Goal: Task Accomplishment & Management: Complete application form

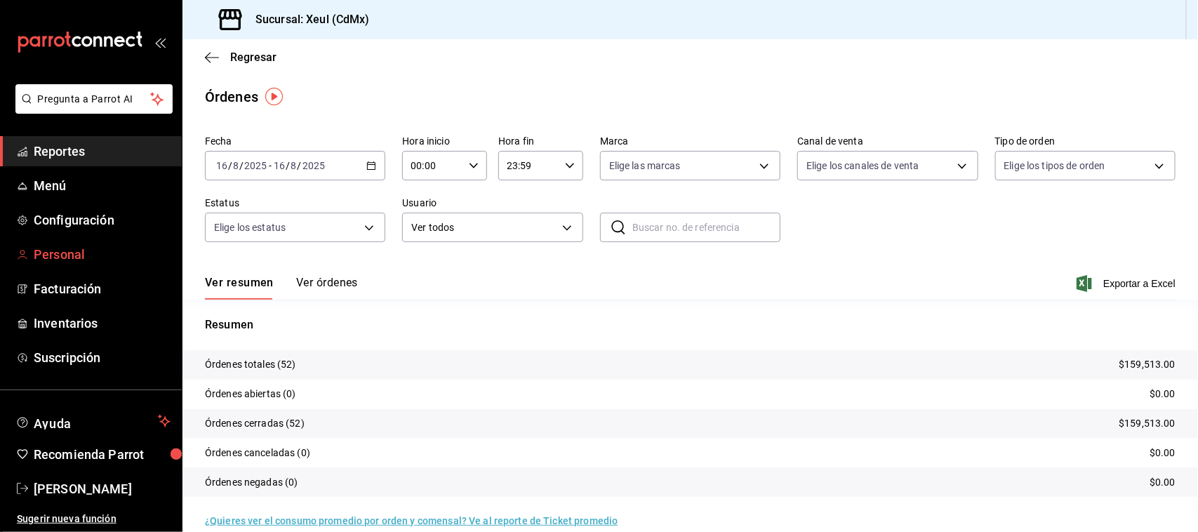
click at [78, 262] on span "Personal" at bounding box center [102, 254] width 137 height 19
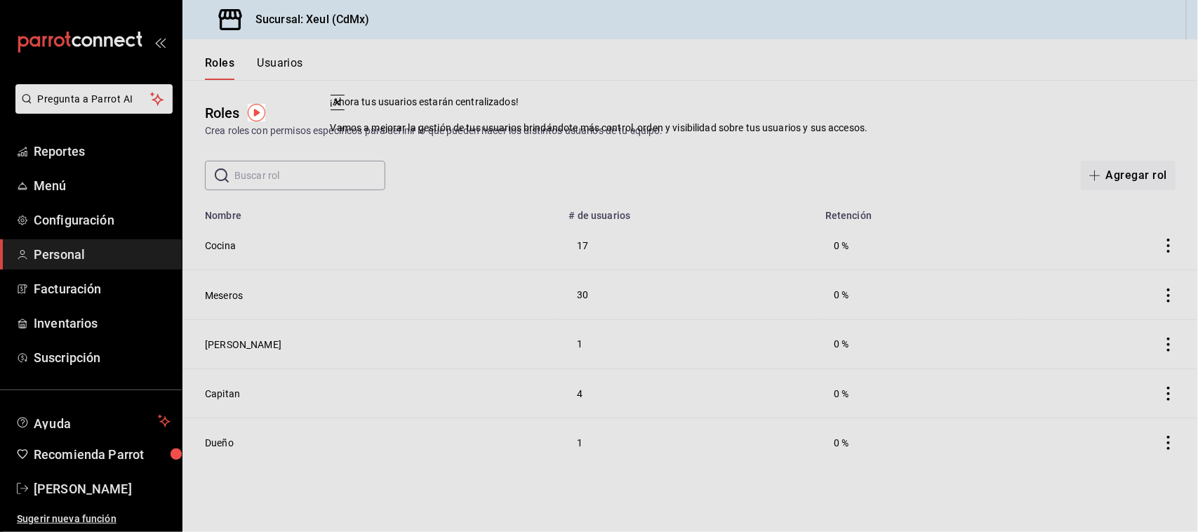
click at [759, 142] on div "Roles Crea roles con permisos específicos para definir lo que pueden hacer los …" at bounding box center [689, 135] width 1015 height 110
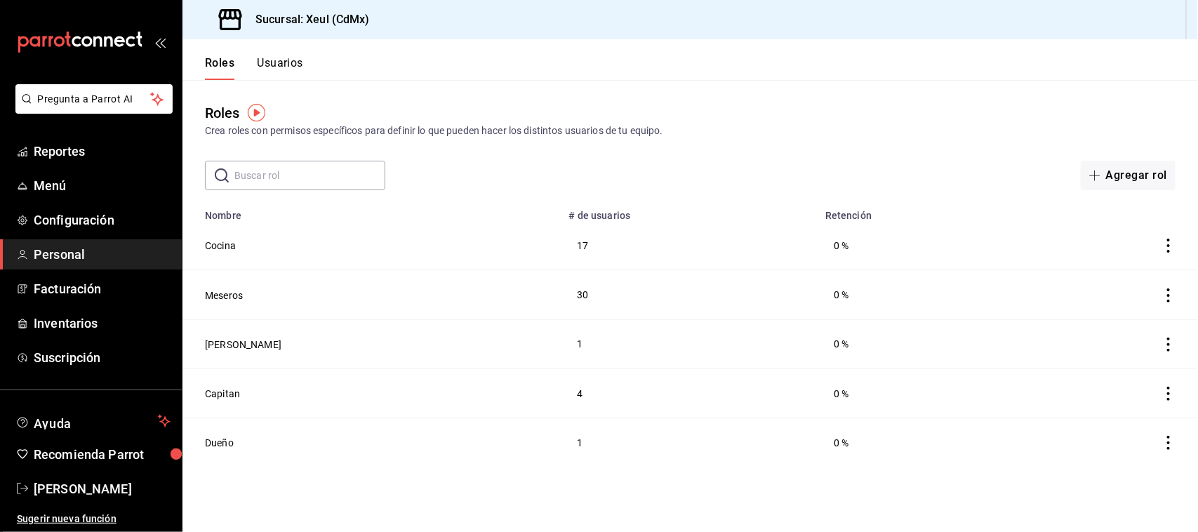
click at [286, 58] on button "Usuarios" at bounding box center [280, 68] width 46 height 24
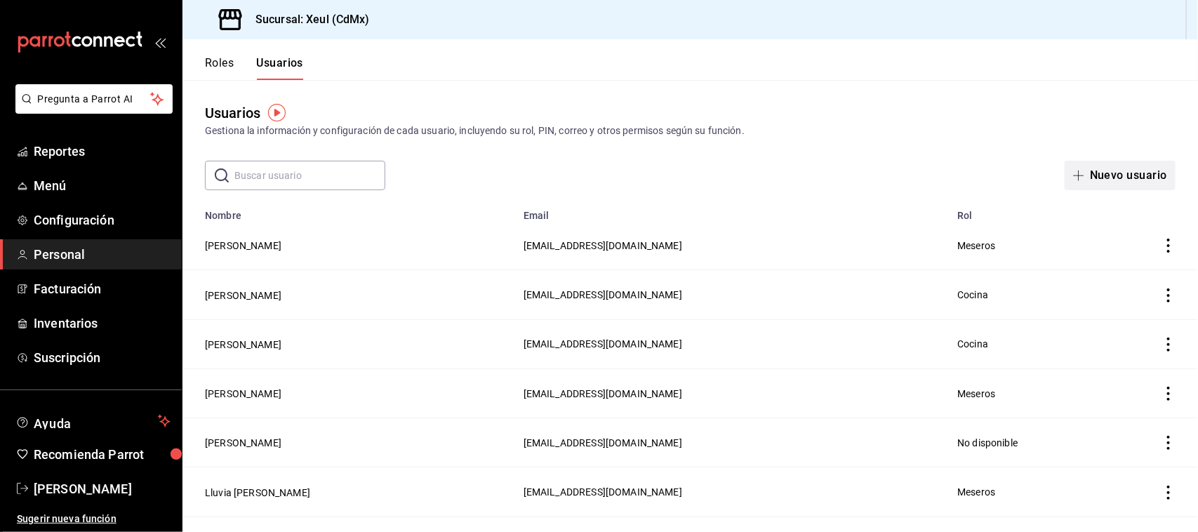
click at [1114, 174] on button "Nuevo usuario" at bounding box center [1120, 175] width 111 height 29
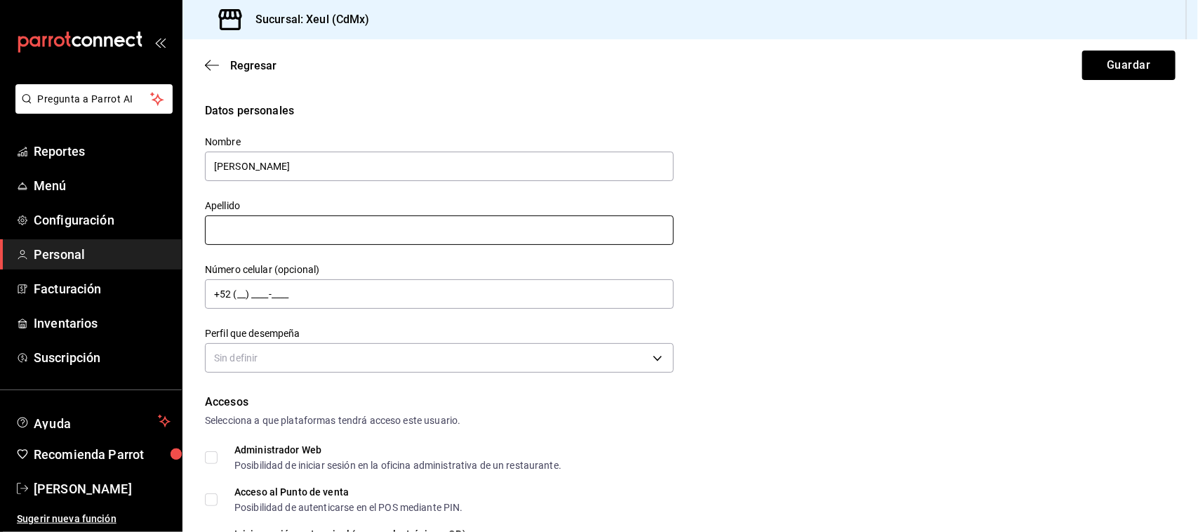
type input "[PERSON_NAME]"
click at [373, 236] on input "text" at bounding box center [439, 229] width 469 height 29
type input "[PERSON_NAME]"
click at [359, 352] on body "Pregunta a Parrot AI Reportes Menú Configuración Personal Facturación Inventari…" at bounding box center [599, 266] width 1198 height 532
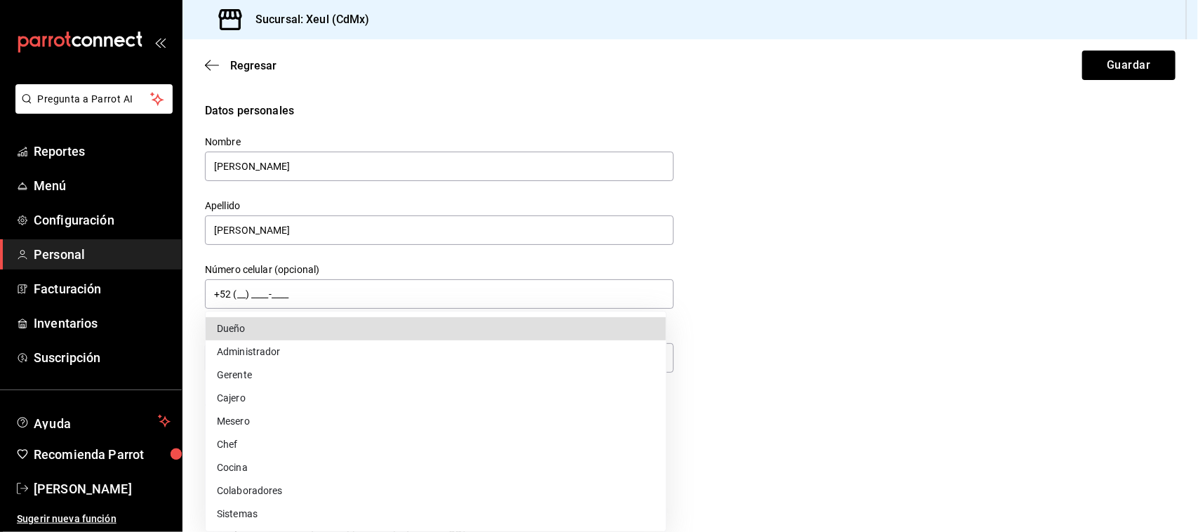
click at [295, 460] on li "Cocina" at bounding box center [436, 467] width 460 height 23
type input "KITCHEN"
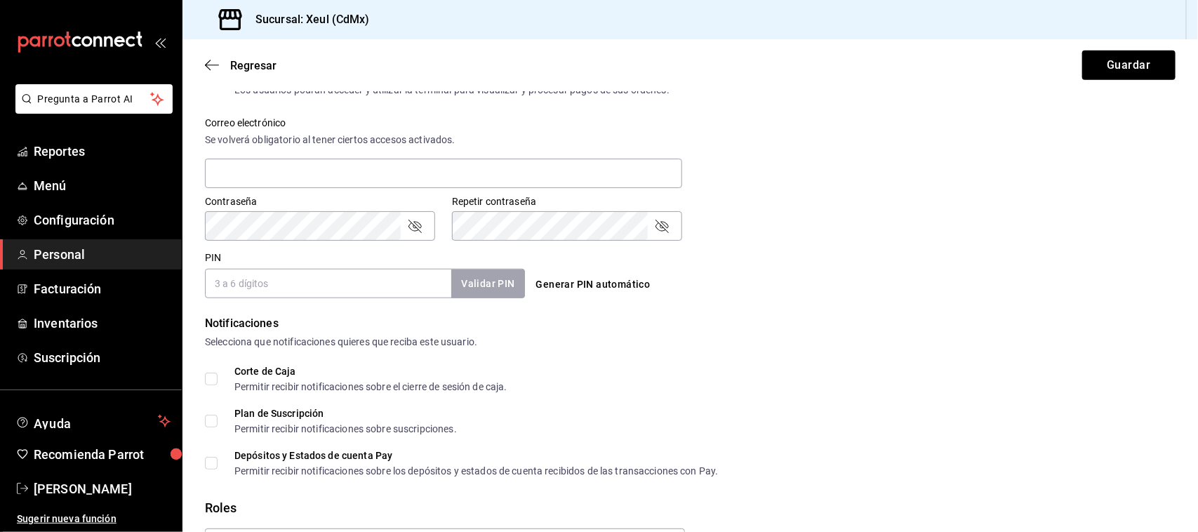
scroll to position [500, 0]
click at [401, 295] on input "PIN" at bounding box center [328, 285] width 246 height 29
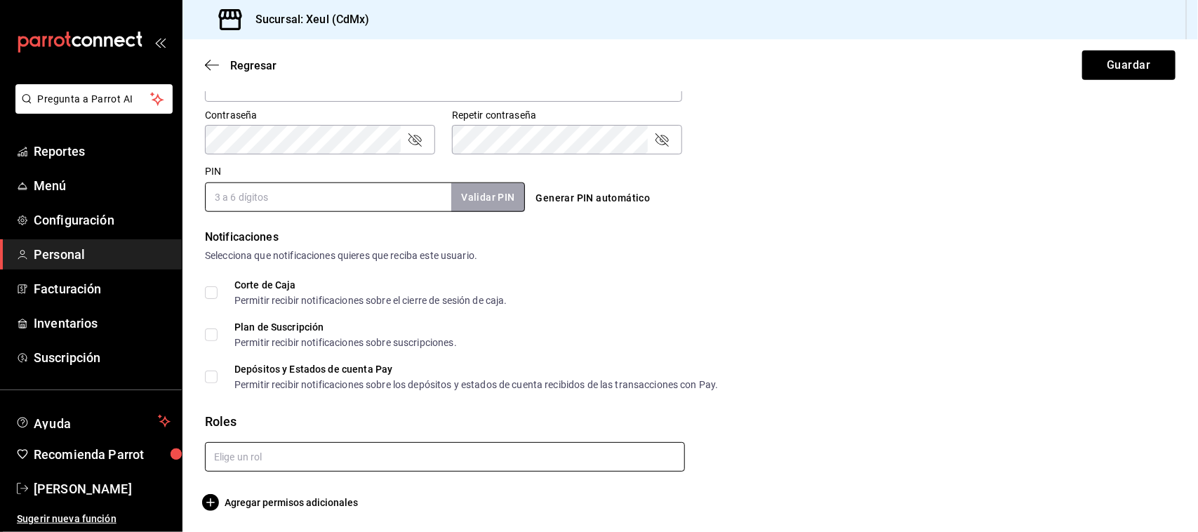
click at [582, 443] on input "text" at bounding box center [445, 456] width 480 height 29
type input "coci"
click at [559, 482] on li "Cocina" at bounding box center [442, 487] width 473 height 23
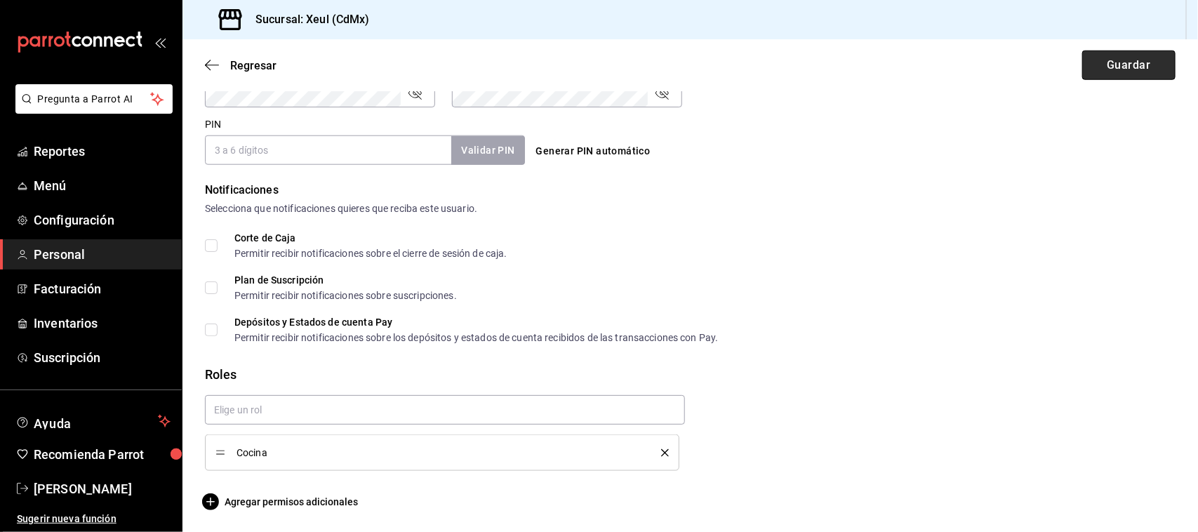
click at [1109, 69] on button "Guardar" at bounding box center [1128, 65] width 93 height 29
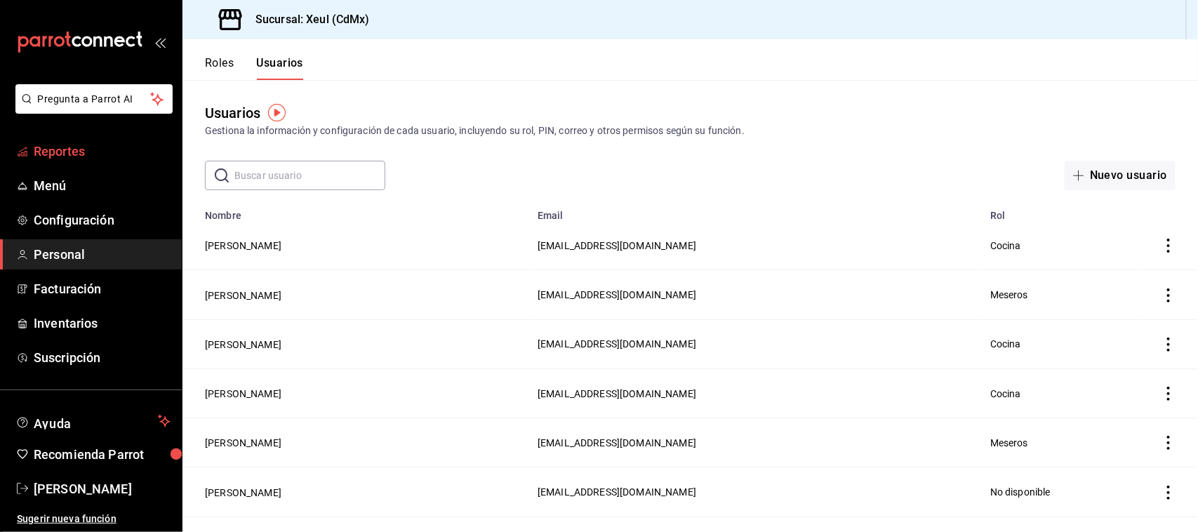
click at [93, 139] on link "Reportes" at bounding box center [91, 151] width 182 height 30
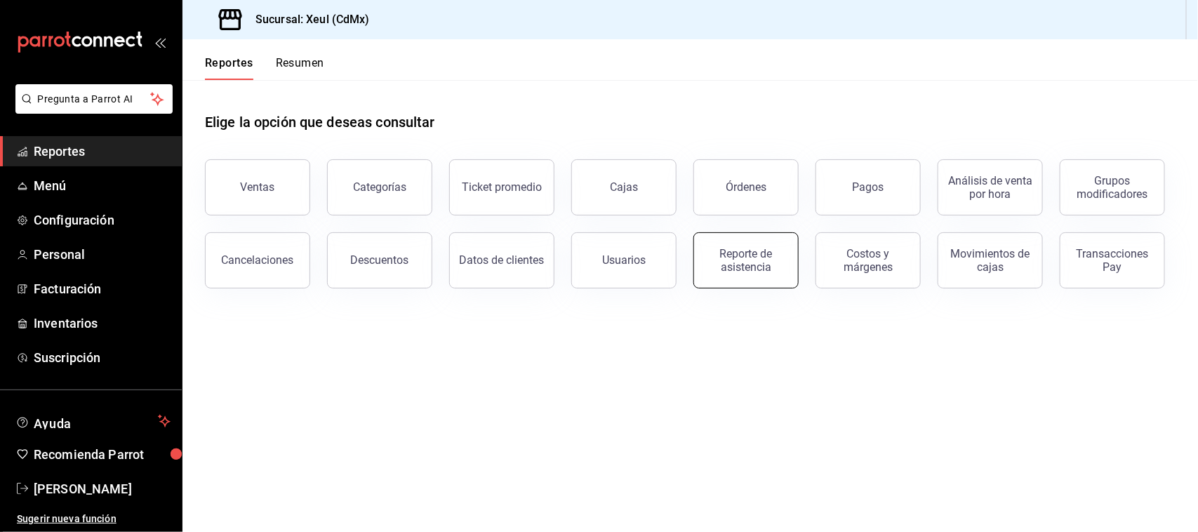
click at [738, 257] on div "Reporte de asistencia" at bounding box center [745, 260] width 87 height 27
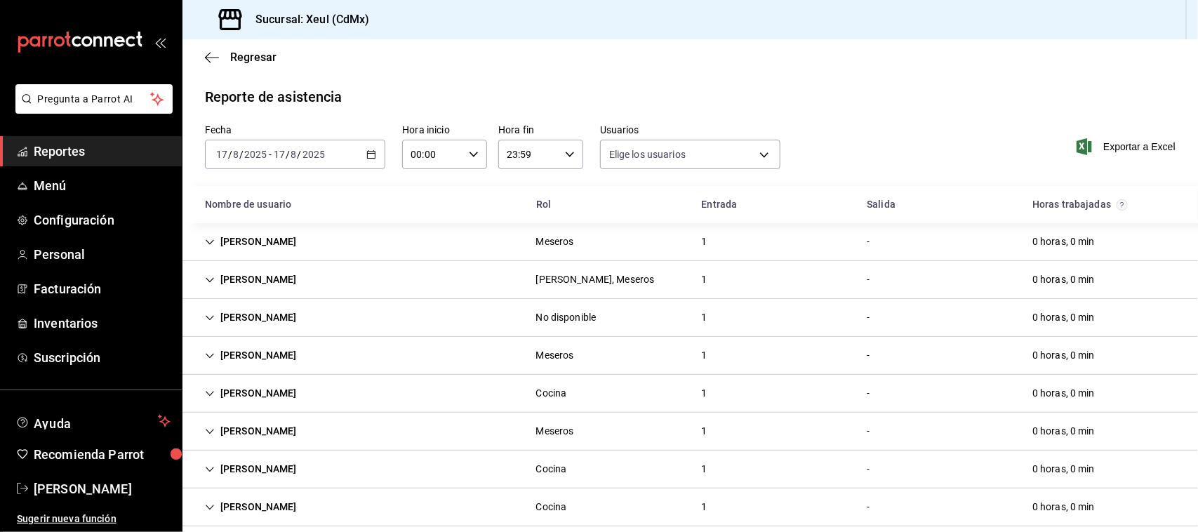
type input "e45a3e3a-c97b-466a-a610-66681751ffd6,225e9aa6-837f-466e-b04b-bca696eb9ce0,cc7cc…"
click at [366, 158] on icon "button" at bounding box center [371, 154] width 10 height 10
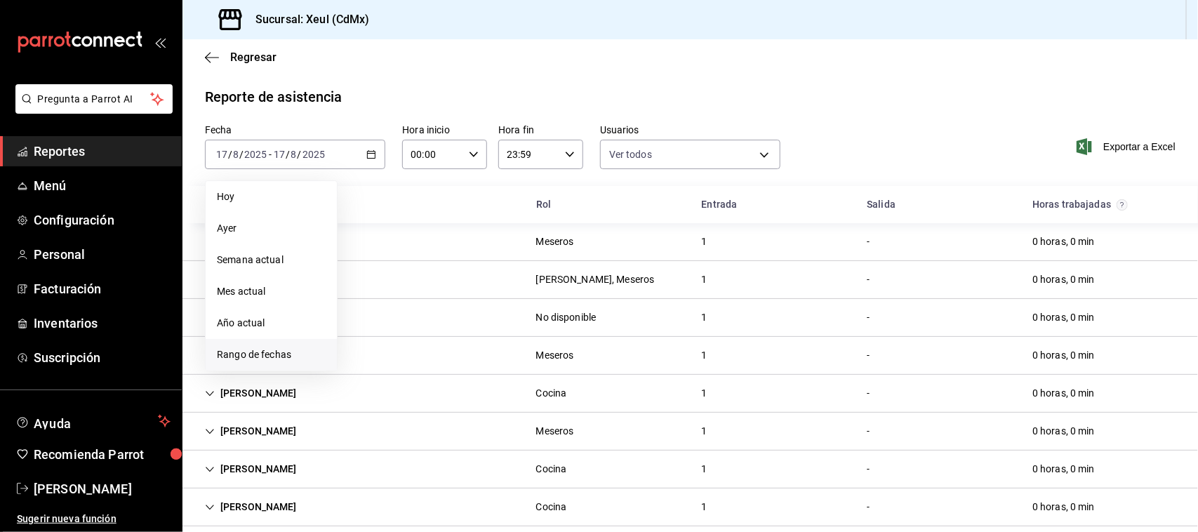
click at [286, 347] on span "Rango de fechas" at bounding box center [271, 354] width 109 height 15
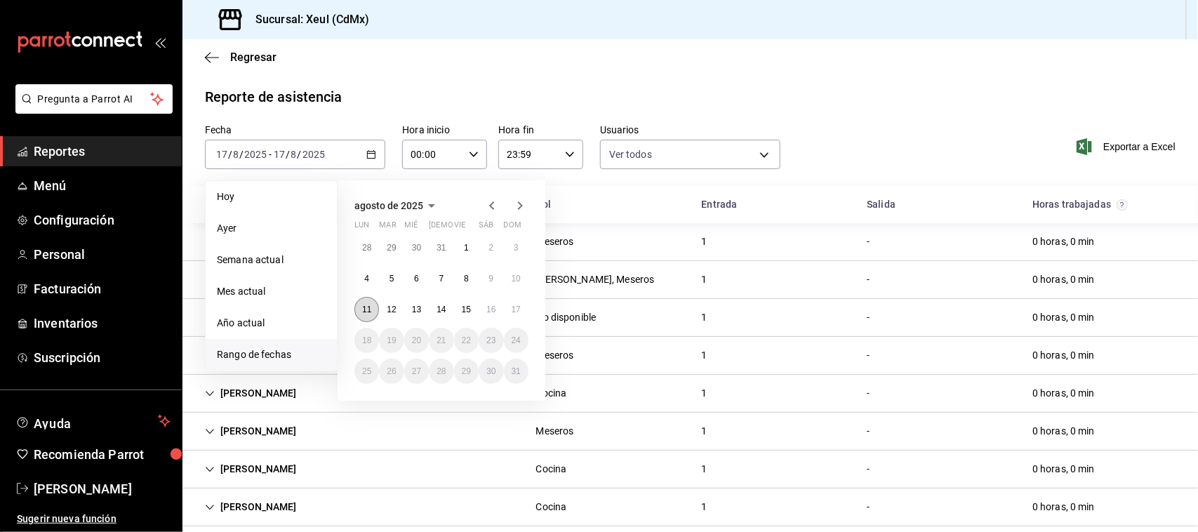
click at [371, 309] on abbr "11" at bounding box center [366, 310] width 9 height 10
click at [519, 307] on abbr "17" at bounding box center [516, 310] width 9 height 10
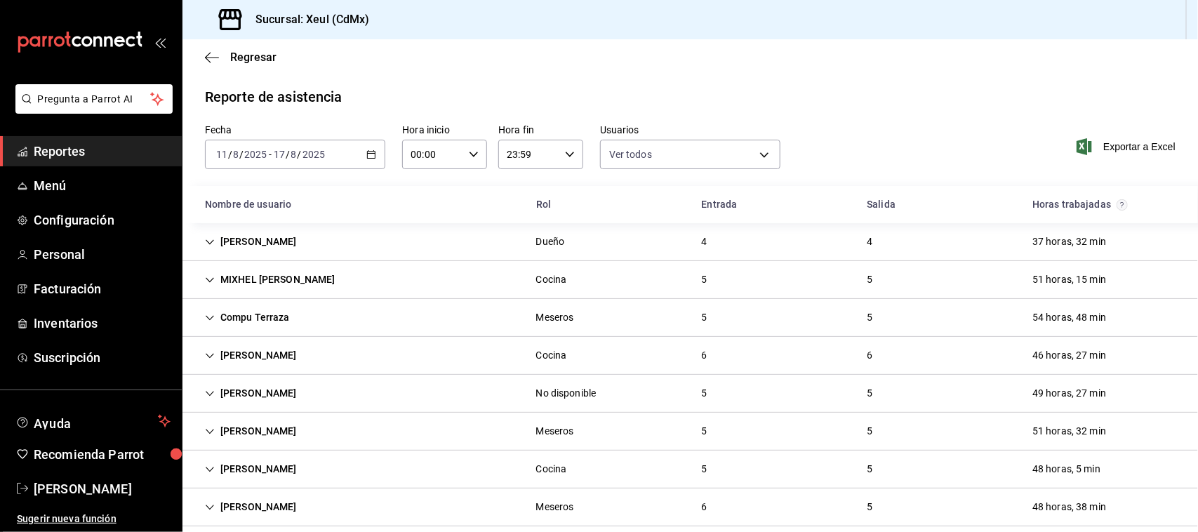
click at [412, 250] on div "[PERSON_NAME] Dueño 4 4 37 horas, 32 min" at bounding box center [689, 242] width 1015 height 38
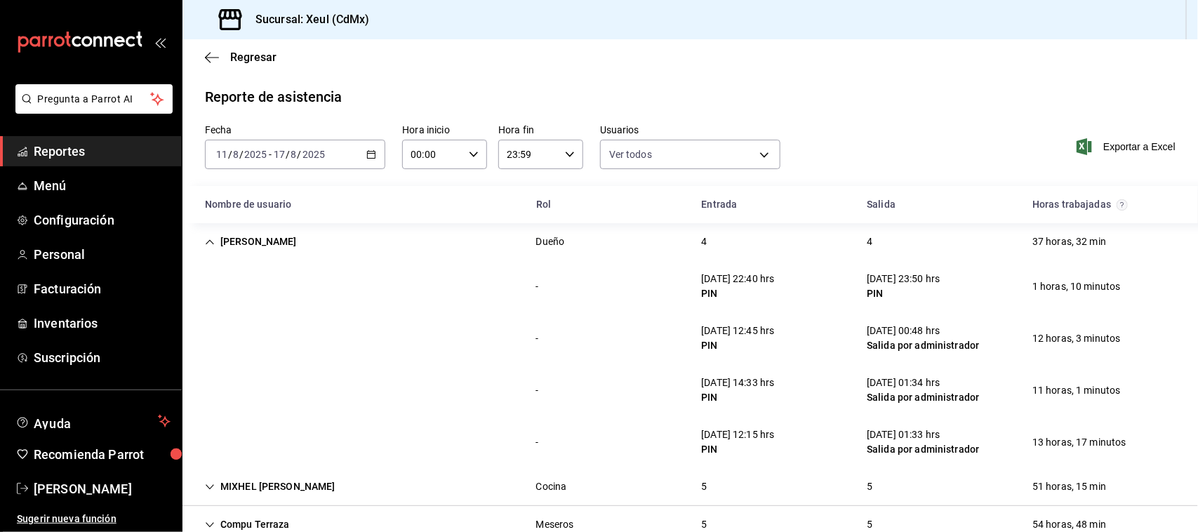
click at [421, 422] on div "- [DATE] 12:15 hrs PIN [DATE] 01:33 hrs [PERSON_NAME] por administrador 13 hora…" at bounding box center [689, 442] width 1015 height 52
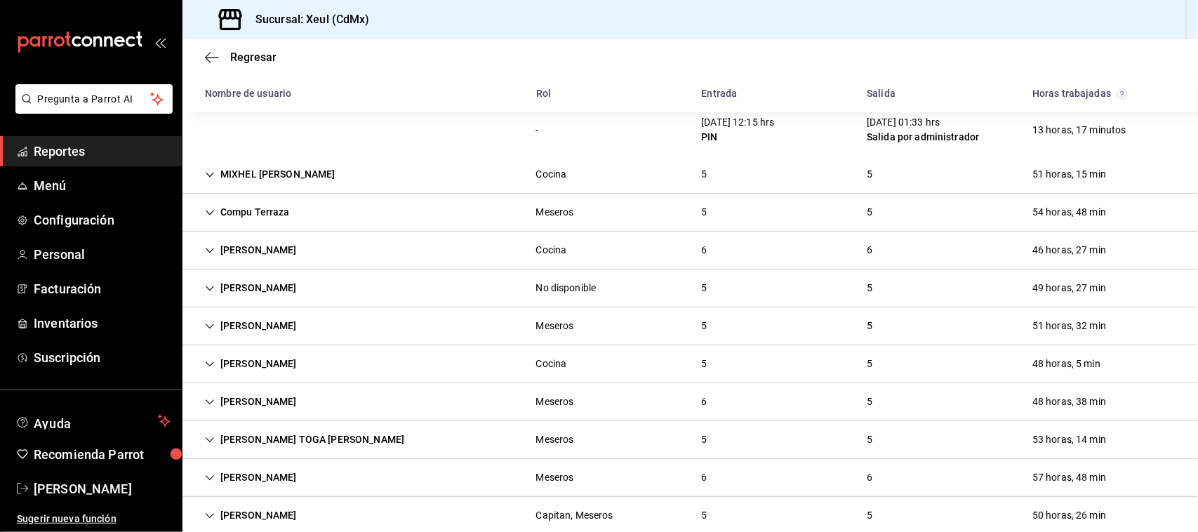
scroll to position [323, 0]
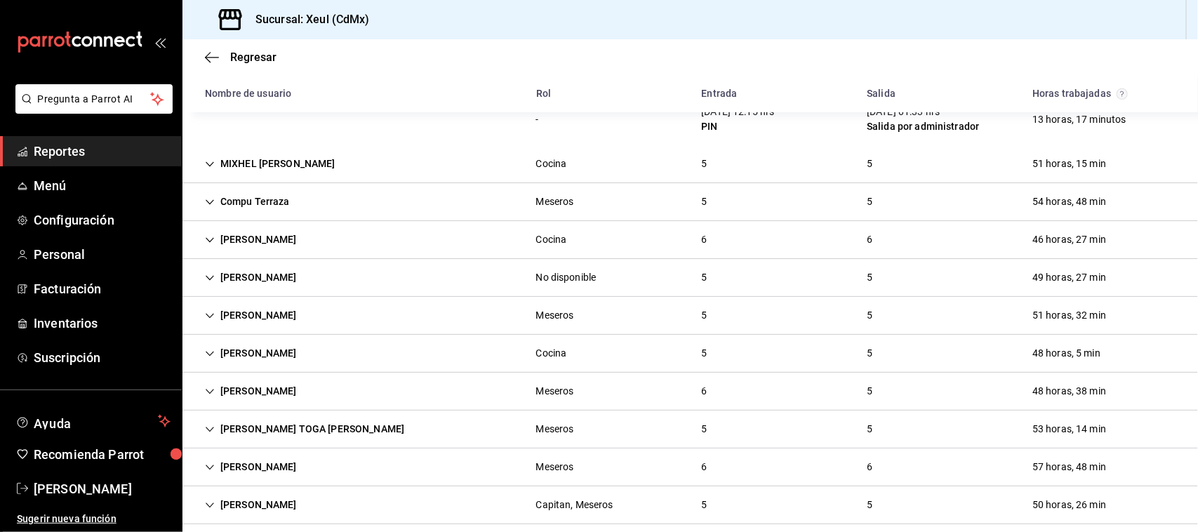
click at [456, 175] on div "MIXHEL [PERSON_NAME] 5 5 51 horas, 15 min" at bounding box center [689, 164] width 1015 height 38
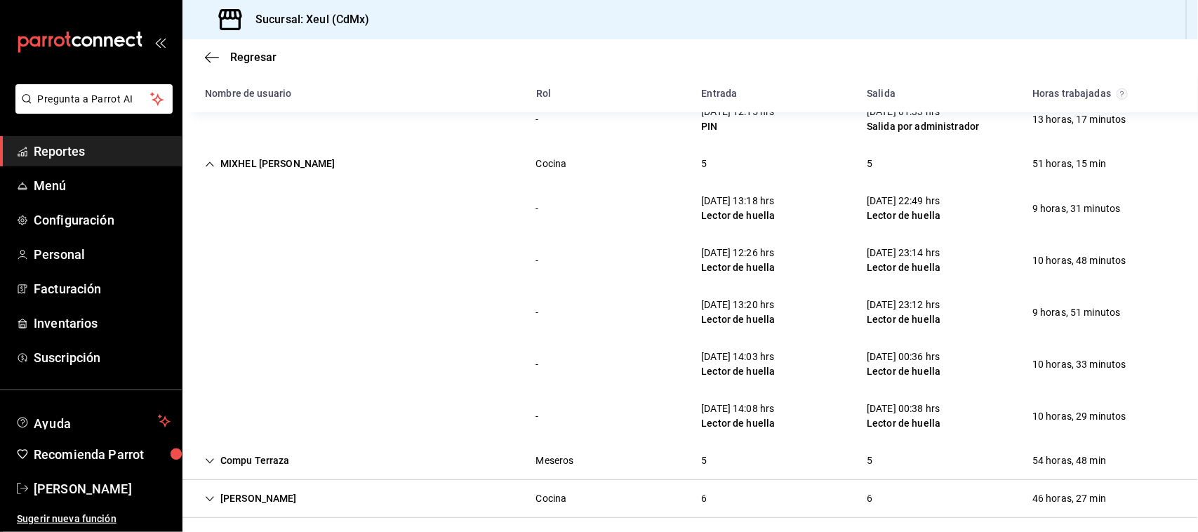
click at [481, 339] on div "- [DATE] 14:03 hrs Lector de huella [DATE] 00:36 hrs Lector de huella 10 horas,…" at bounding box center [689, 364] width 1015 height 52
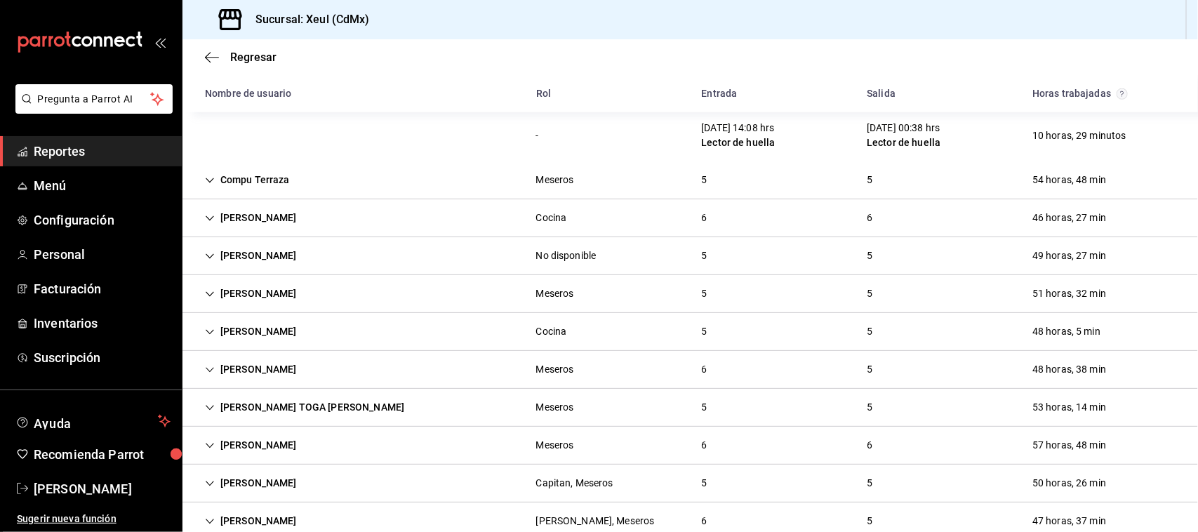
scroll to position [607, 0]
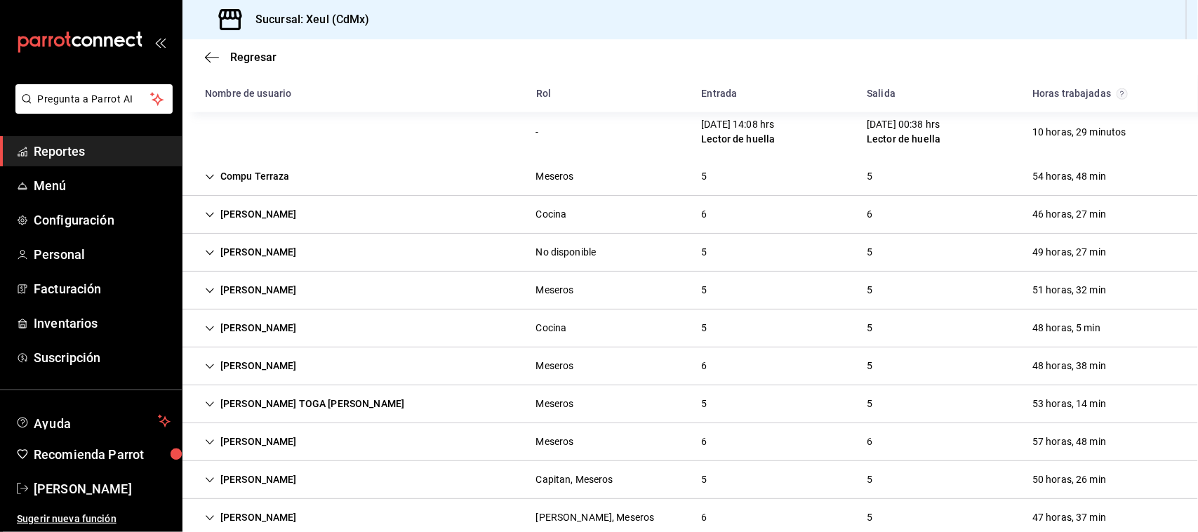
click at [742, 288] on div "[PERSON_NAME] Meseros 5 5 51 horas, 32 min" at bounding box center [689, 291] width 1015 height 38
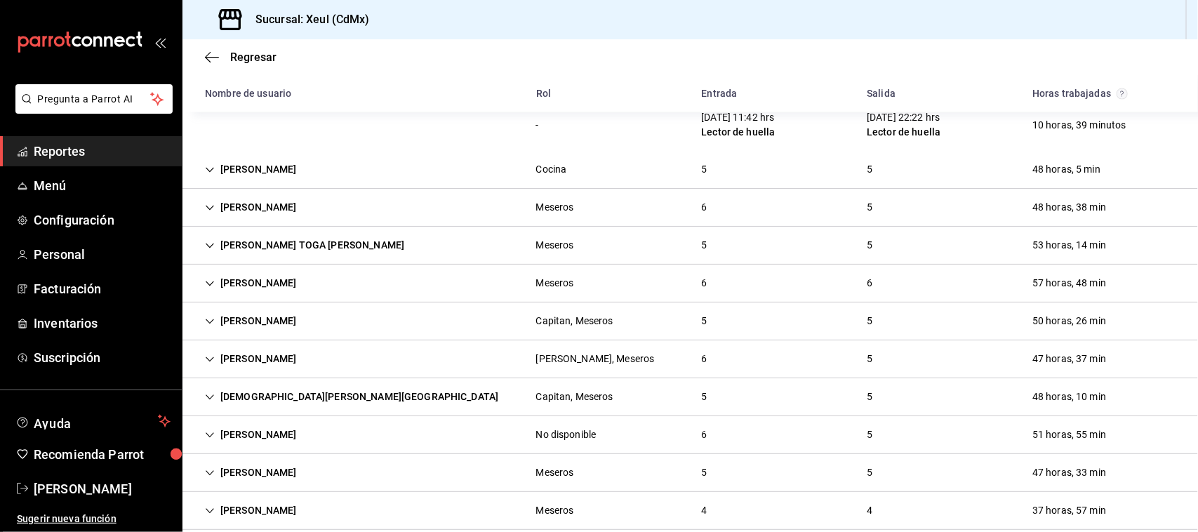
scroll to position [1028, 0]
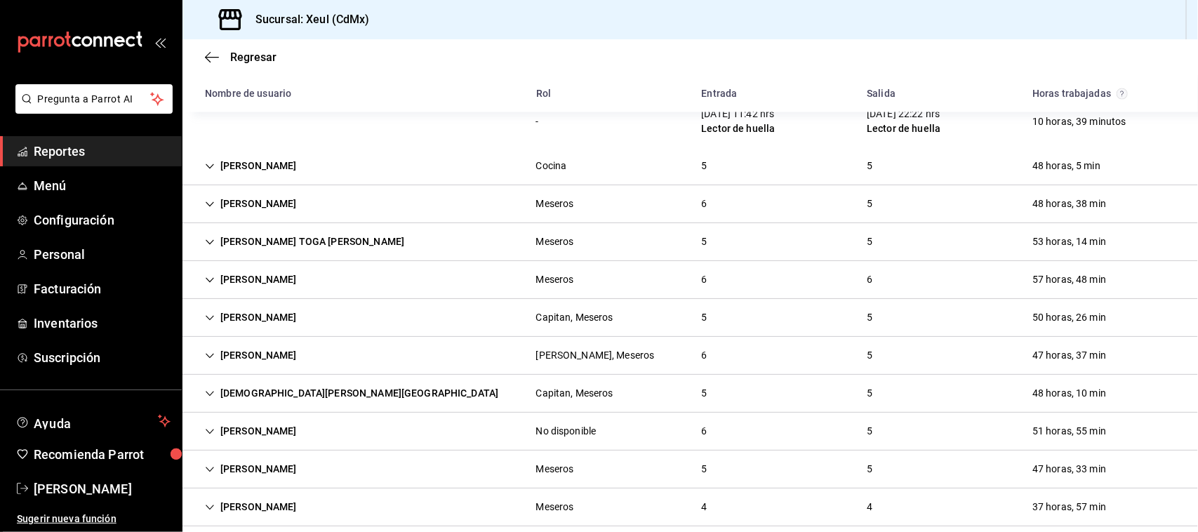
click at [738, 195] on div "[PERSON_NAME] Meseros 6 5 48 horas, 38 min" at bounding box center [689, 204] width 1015 height 38
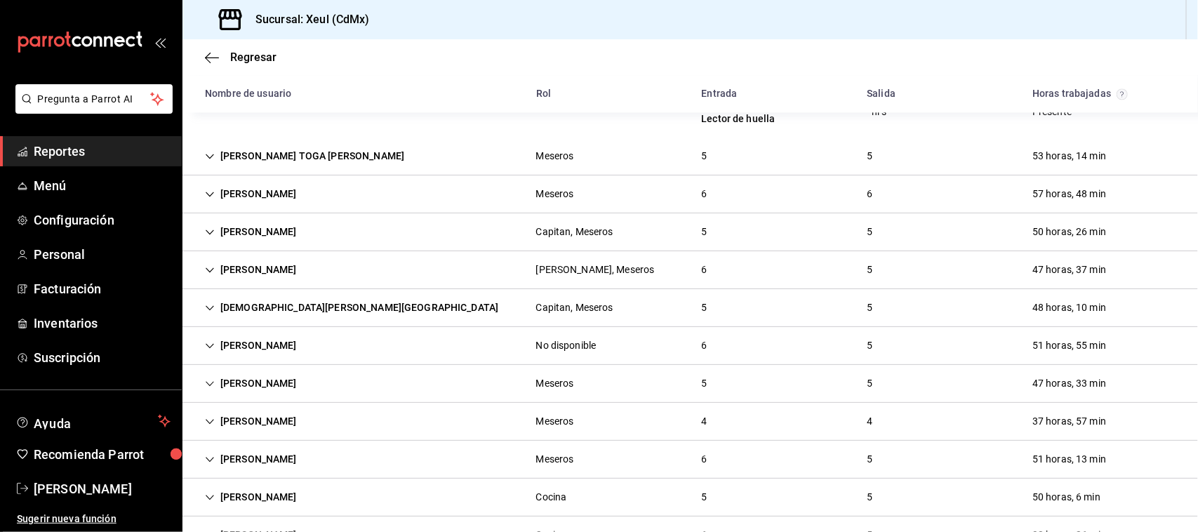
scroll to position [1420, 0]
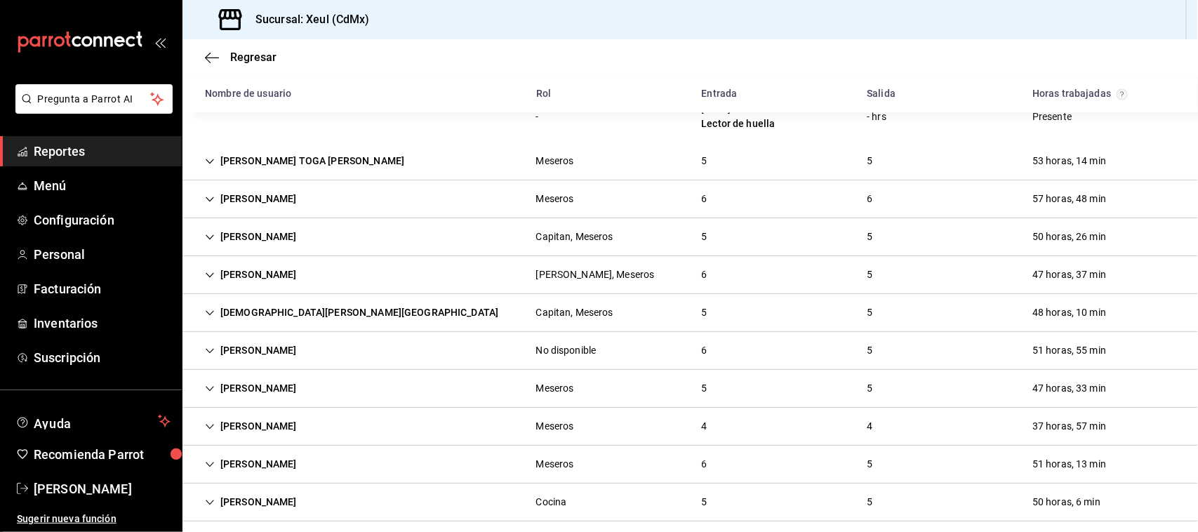
click at [723, 201] on div "[PERSON_NAME] Meseros 6 6 57 horas, 48 min" at bounding box center [689, 199] width 1015 height 38
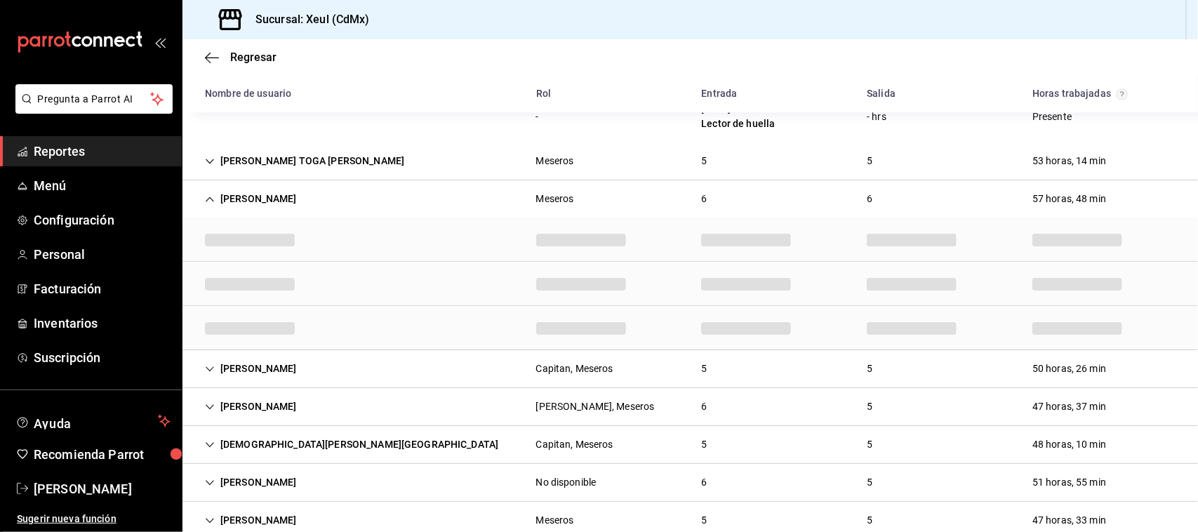
click at [718, 166] on div "[PERSON_NAME] TOGA [PERSON_NAME] 5 5 53 horas, 14 min" at bounding box center [689, 161] width 1015 height 38
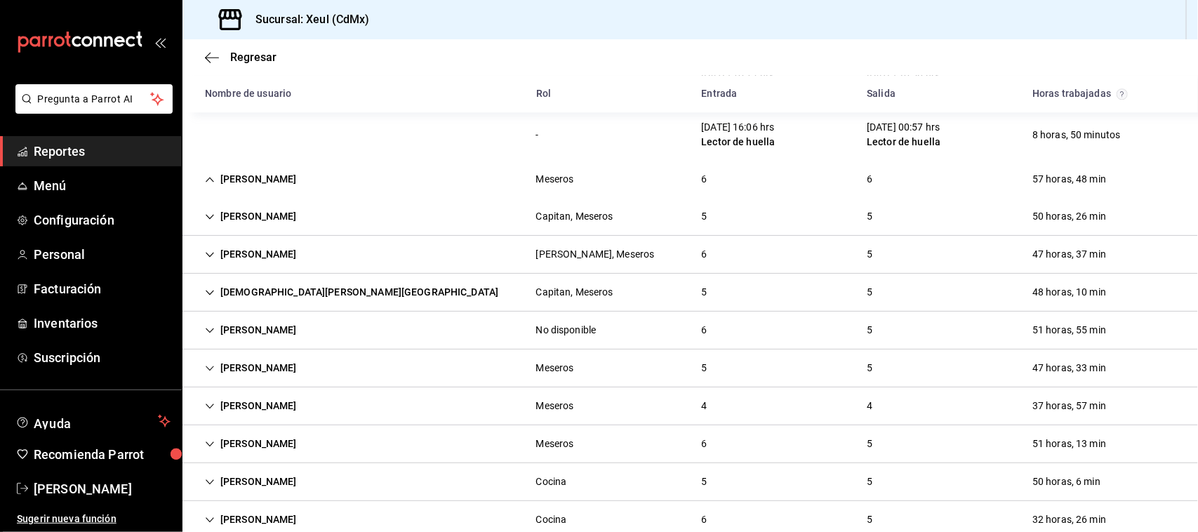
scroll to position [1703, 0]
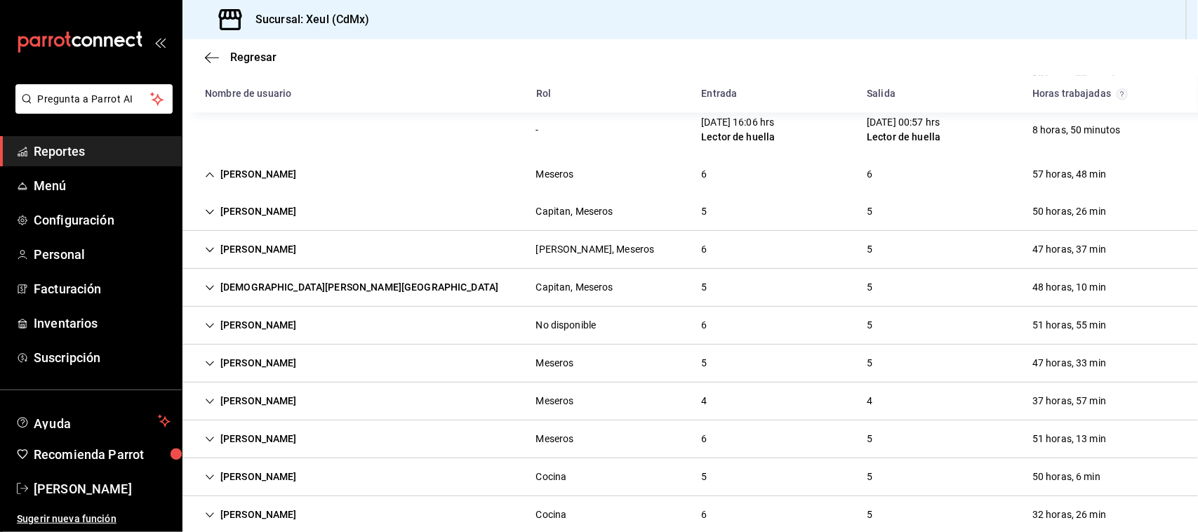
click at [696, 176] on div "6" at bounding box center [704, 174] width 28 height 26
click at [735, 171] on div "[PERSON_NAME] Meseros 6 6 57 horas, 48 min" at bounding box center [689, 175] width 1015 height 38
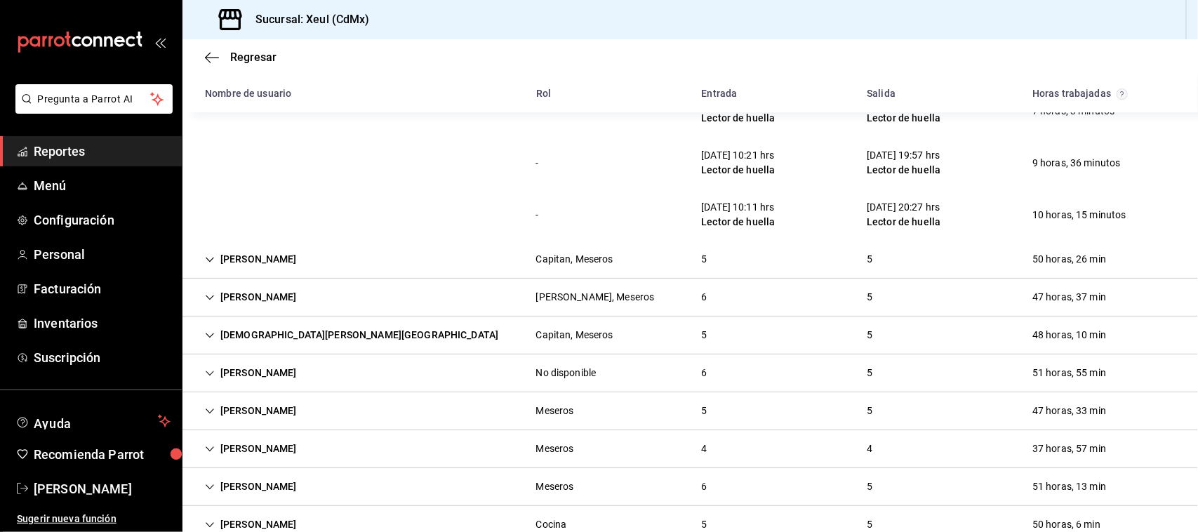
scroll to position [1930, 0]
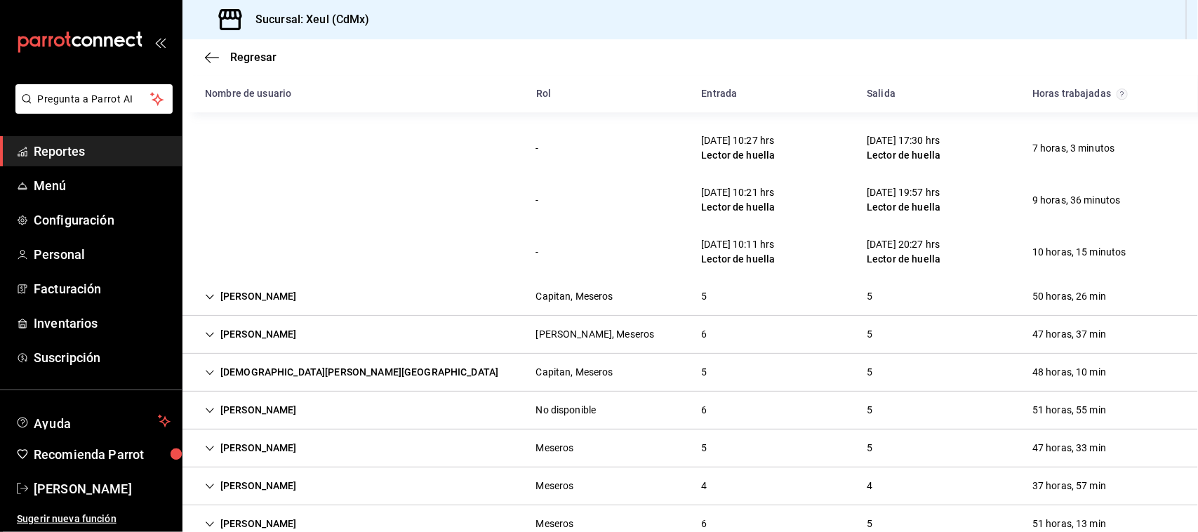
click at [745, 295] on div "[PERSON_NAME] [PERSON_NAME], Meseros 5 5 50 horas, 26 min" at bounding box center [689, 297] width 1015 height 38
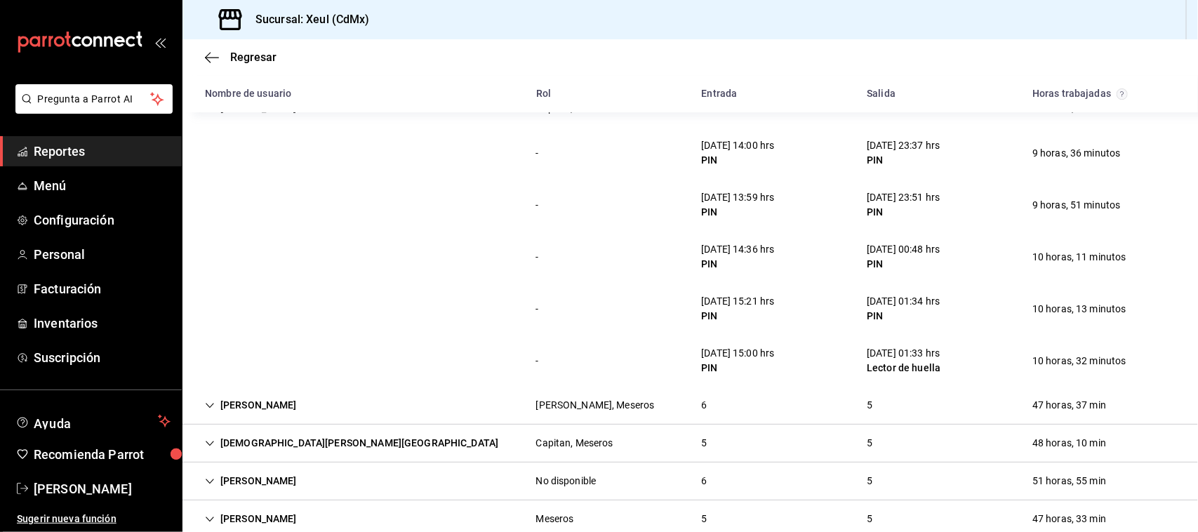
scroll to position [2130, 0]
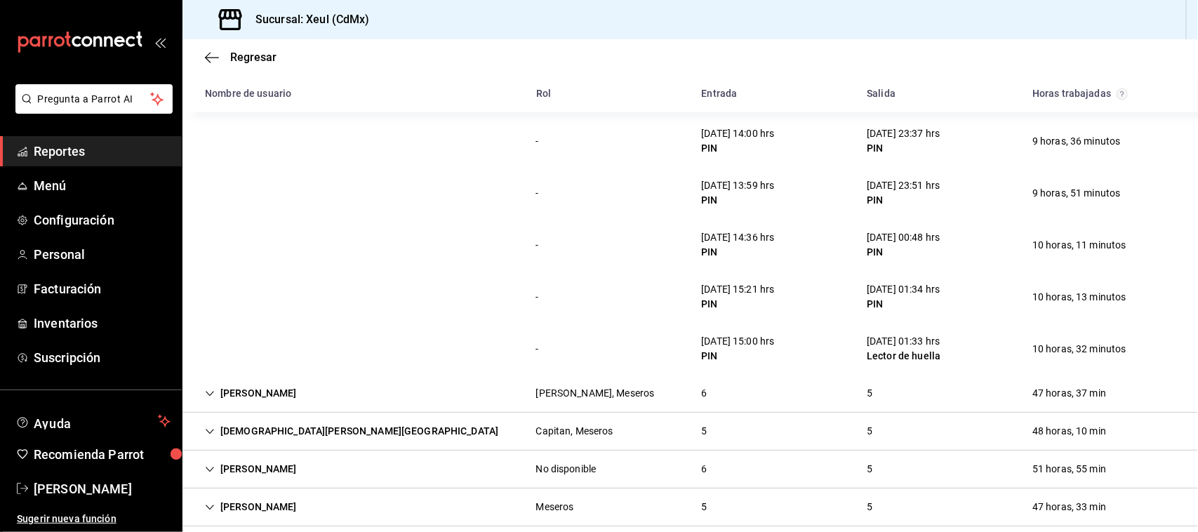
click at [742, 437] on div "[DEMOGRAPHIC_DATA][PERSON_NAME] Capitan, Meseros 5 5 48 horas, 10 min" at bounding box center [689, 432] width 1015 height 38
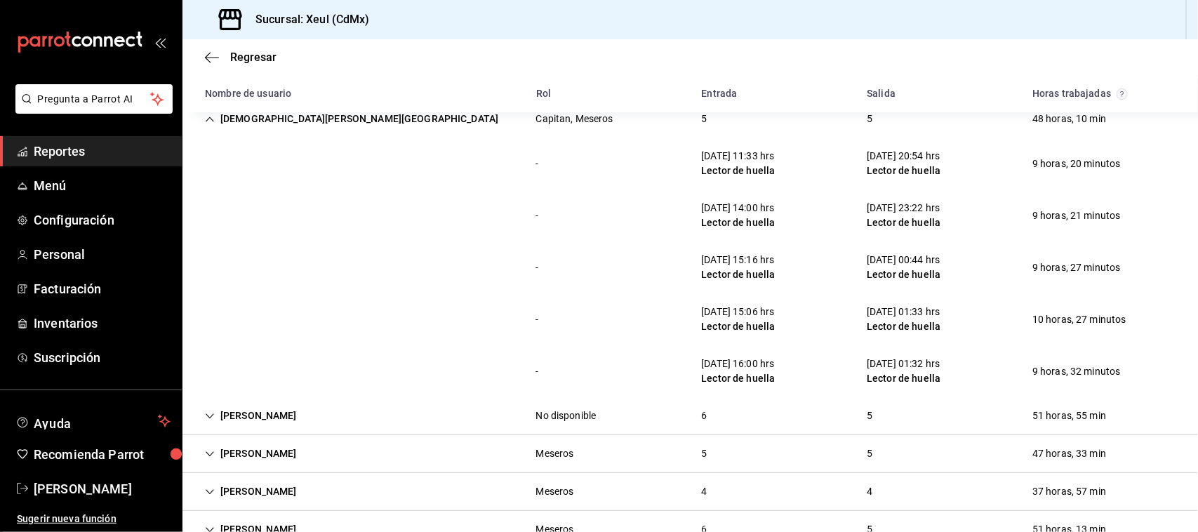
scroll to position [2524, 0]
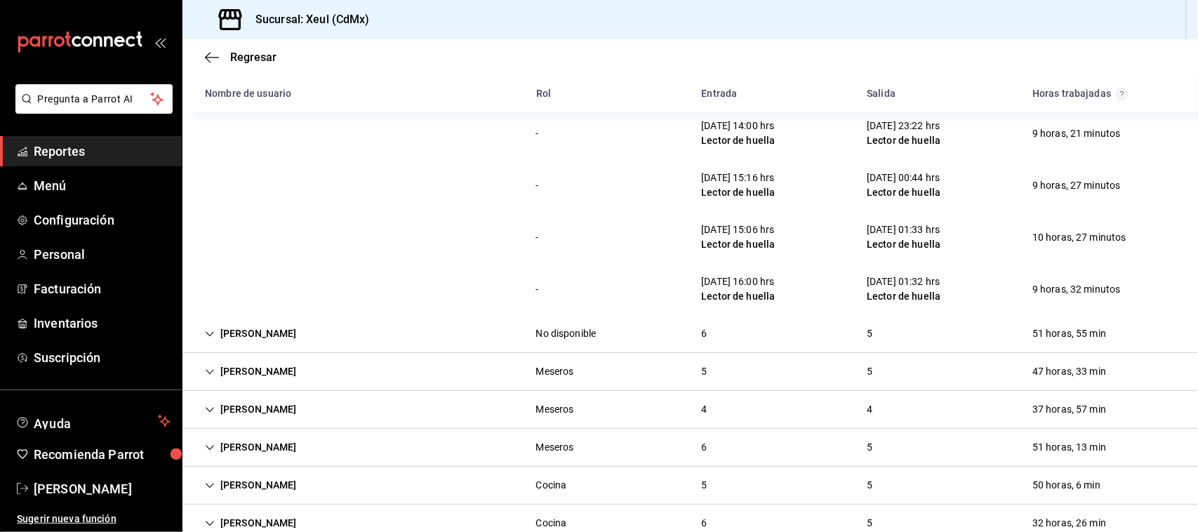
click at [738, 338] on div "[PERSON_NAME] No disponible 6 5 51 horas, 55 min" at bounding box center [689, 334] width 1015 height 38
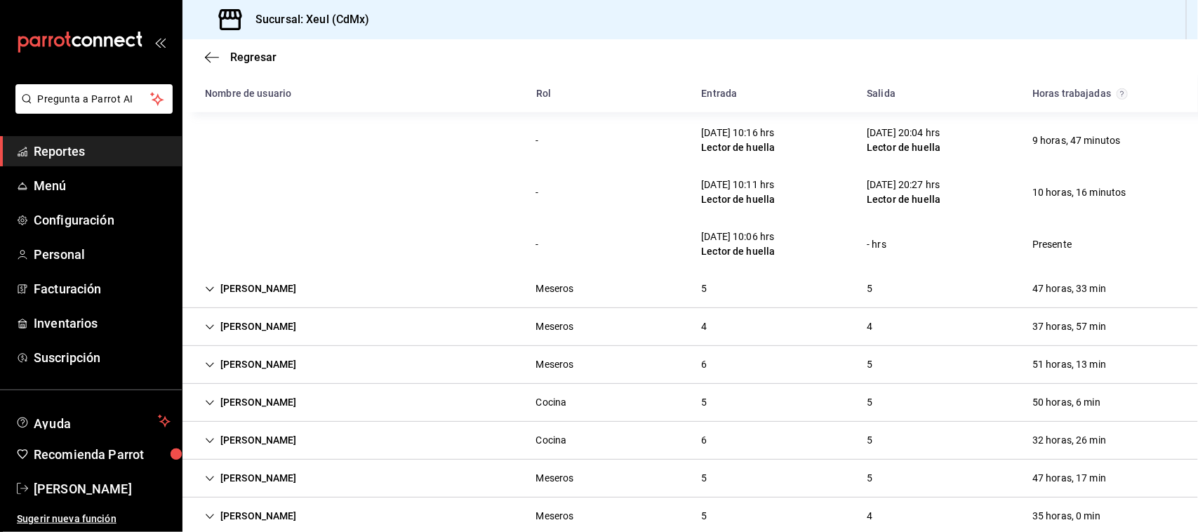
scroll to position [3008, 0]
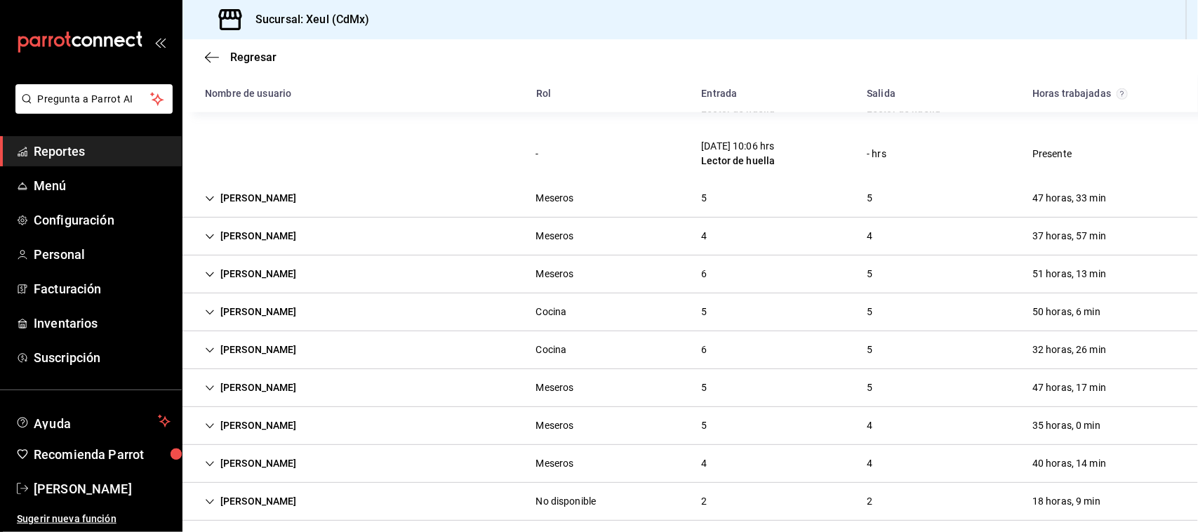
click at [740, 185] on div "[PERSON_NAME] Meseros 5 5 47 horas, 33 min" at bounding box center [689, 199] width 1015 height 38
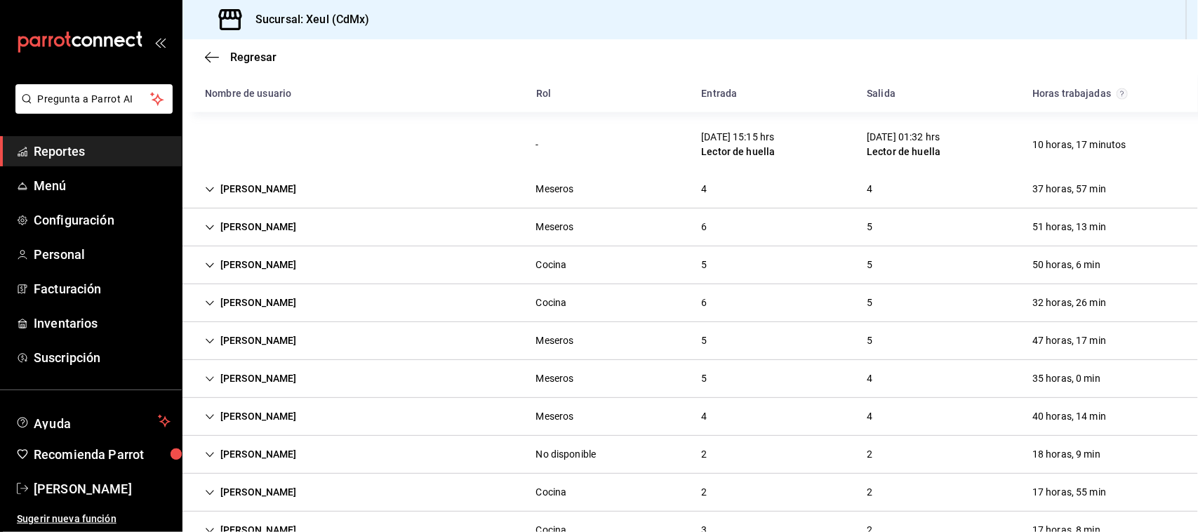
scroll to position [3321, 0]
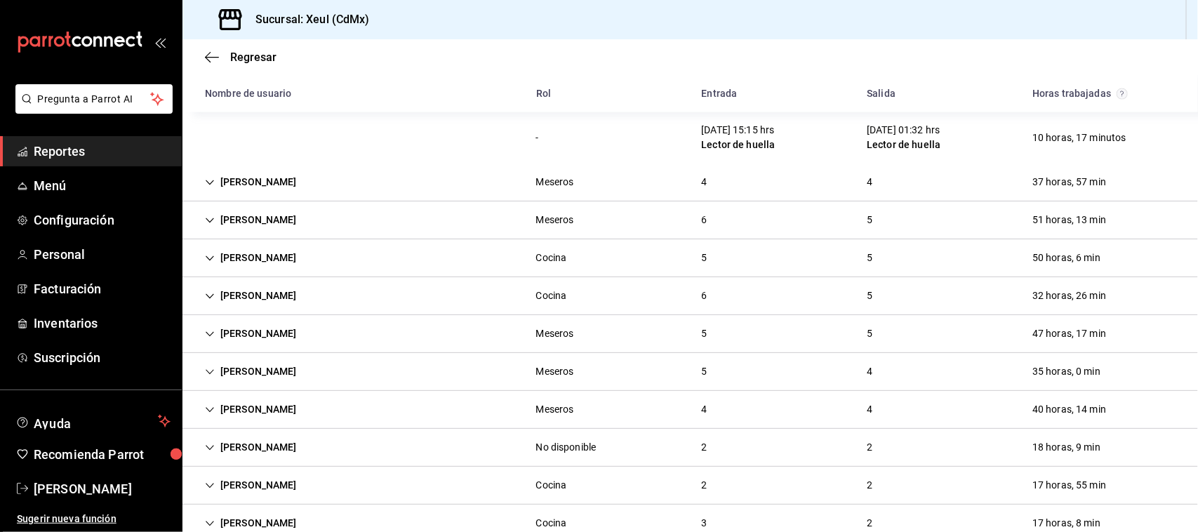
click at [810, 194] on div "[PERSON_NAME] Meseros 4 4 37 horas, 57 min" at bounding box center [689, 182] width 1015 height 38
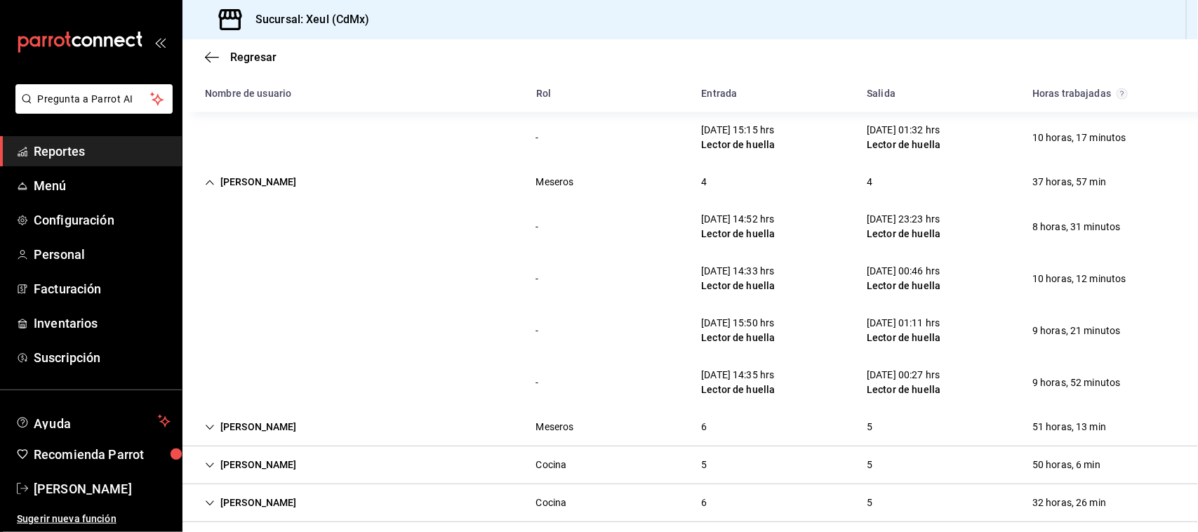
click at [801, 429] on div "[DEMOGRAPHIC_DATA][PERSON_NAME] Meseros 6 5 51 horas, 13 min" at bounding box center [689, 427] width 1015 height 38
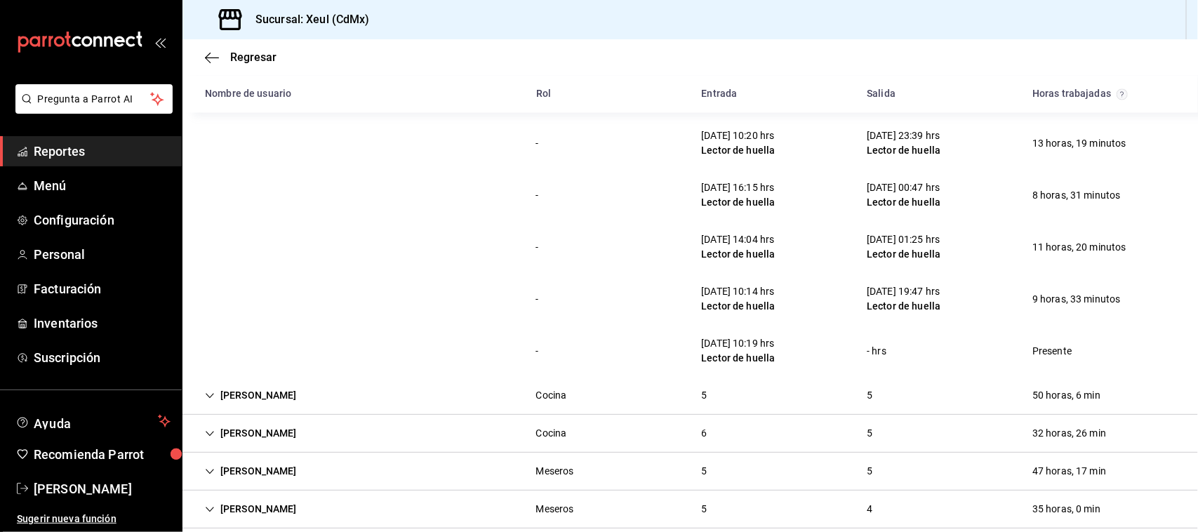
scroll to position [3718, 0]
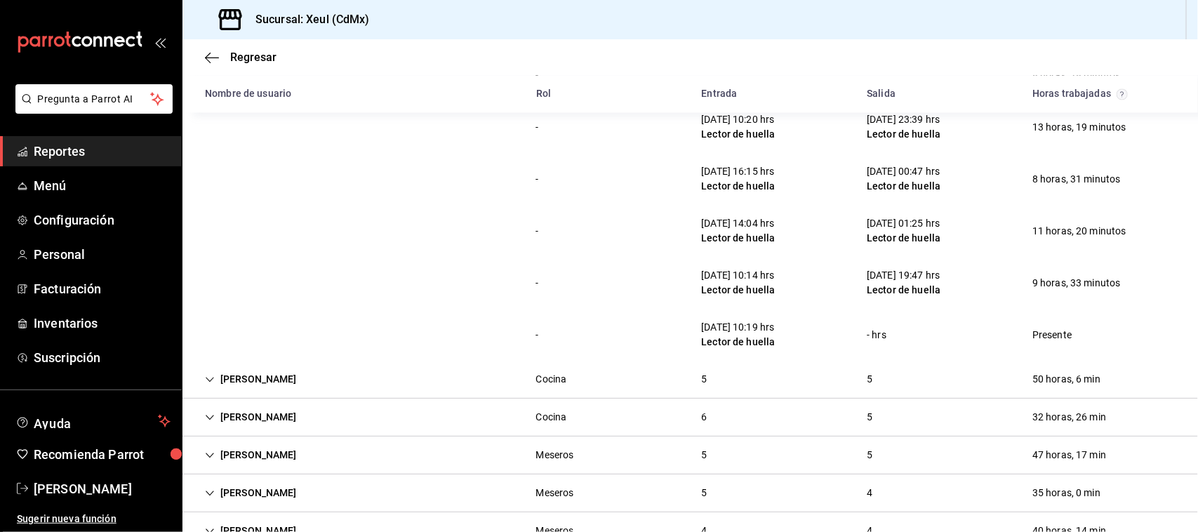
click at [716, 378] on div "[PERSON_NAME] Cocina 5 5 50 horas, 6 min" at bounding box center [689, 380] width 1015 height 38
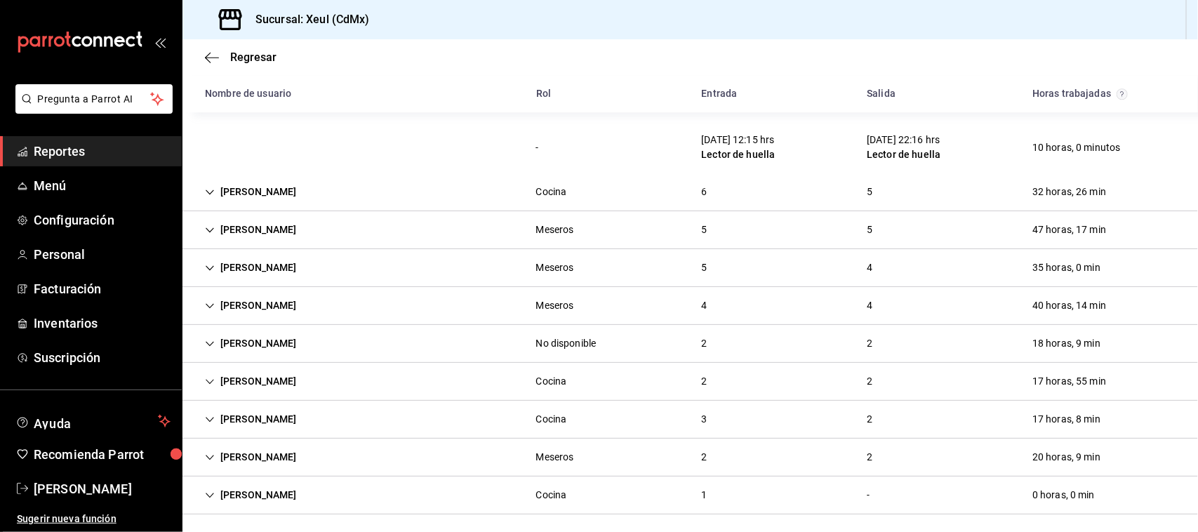
scroll to position [4205, 0]
